Goal: Task Accomplishment & Management: Manage account settings

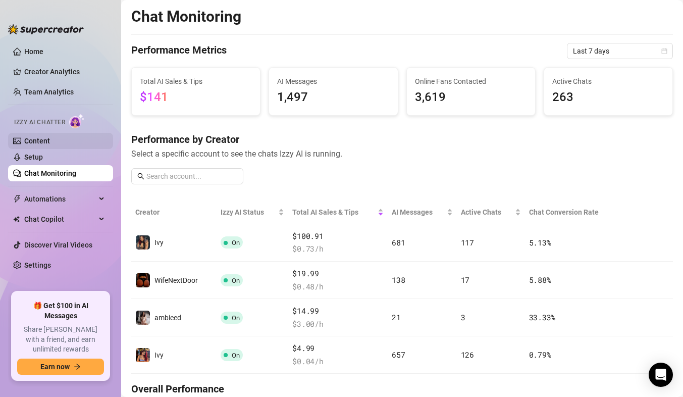
click at [50, 140] on link "Content" at bounding box center [37, 141] width 26 height 8
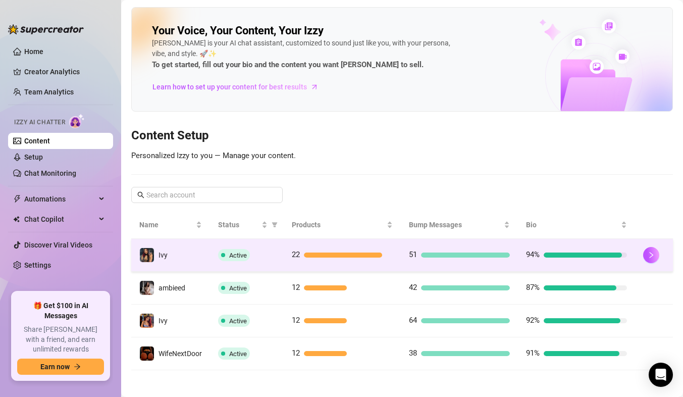
click at [190, 252] on td "Ivy" at bounding box center [170, 255] width 79 height 33
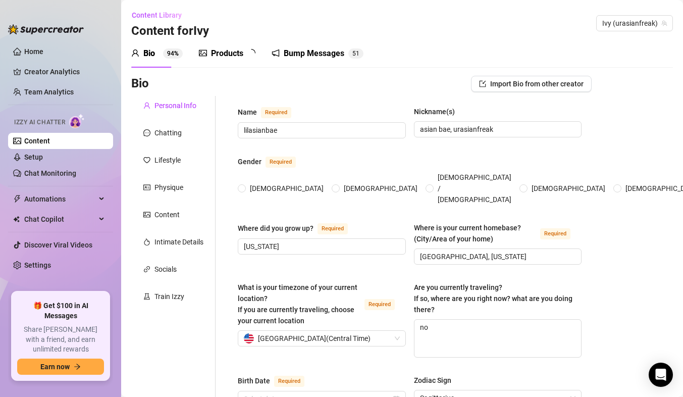
radio input "true"
type input "[DATE]"
click at [179, 136] on div "Chatting" at bounding box center [168, 132] width 27 height 11
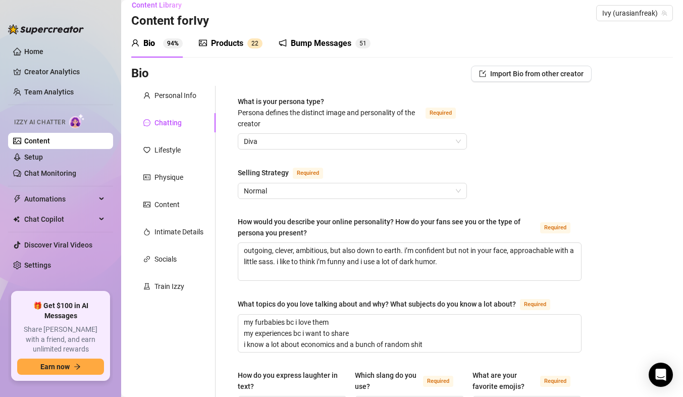
scroll to position [9, 0]
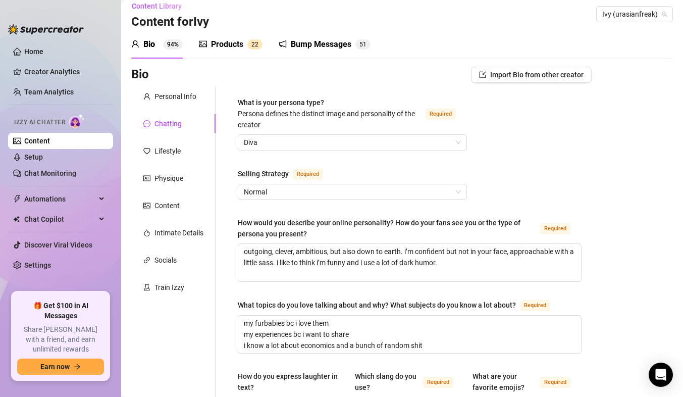
click at [221, 48] on div "Products" at bounding box center [227, 44] width 32 height 12
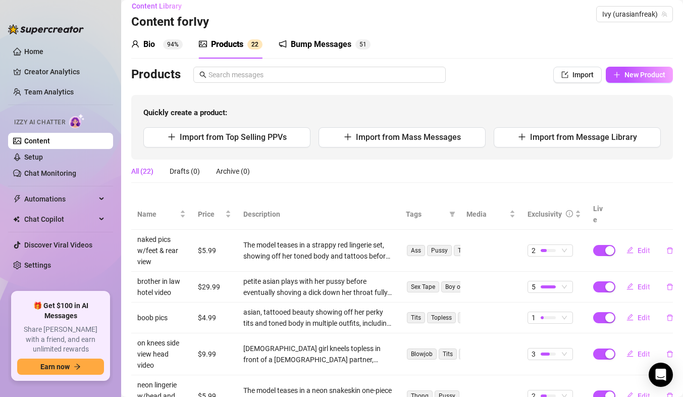
click at [313, 43] on div "Bump Messages" at bounding box center [321, 44] width 61 height 12
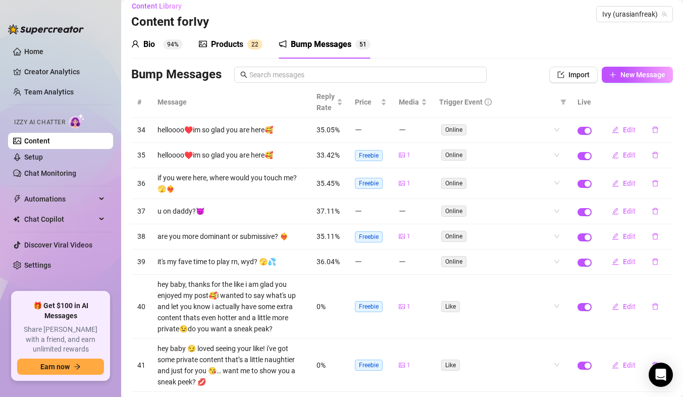
click at [239, 39] on div "Products" at bounding box center [227, 44] width 32 height 12
